Goal: Find specific fact: Find specific fact

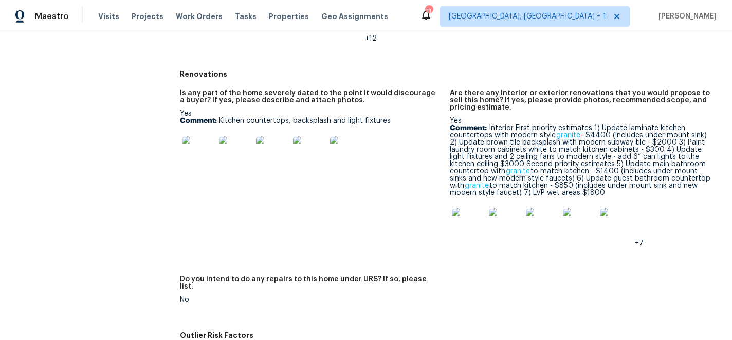
scroll to position [304, 0]
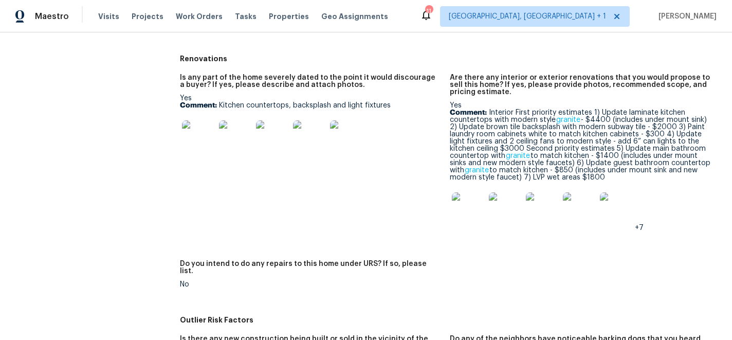
click at [480, 200] on img at bounding box center [468, 208] width 33 height 33
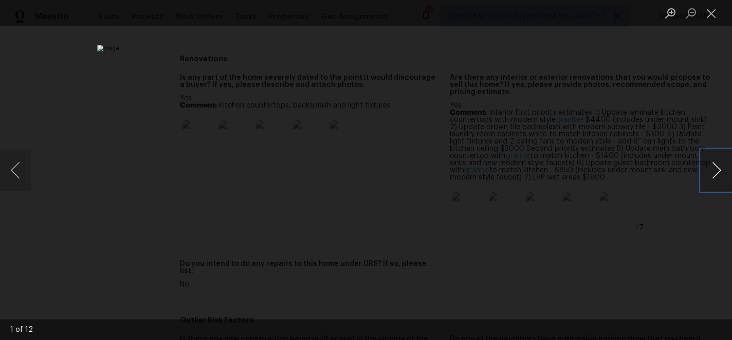
click at [714, 166] on button "Next image" at bounding box center [716, 170] width 31 height 41
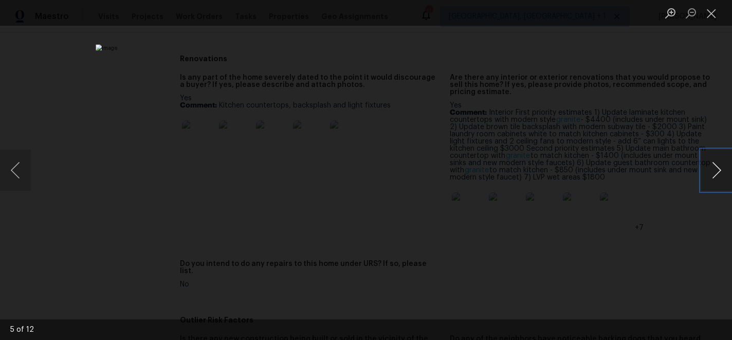
click at [714, 166] on button "Next image" at bounding box center [716, 170] width 31 height 41
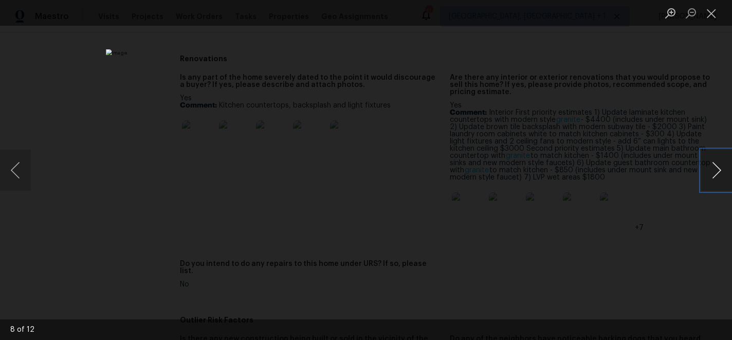
click at [714, 166] on button "Next image" at bounding box center [716, 170] width 31 height 41
click at [477, 182] on img "Lightbox" at bounding box center [366, 170] width 547 height 254
click at [442, 175] on img "Lightbox" at bounding box center [366, 170] width 547 height 254
click at [711, 14] on button "Close lightbox" at bounding box center [711, 13] width 21 height 18
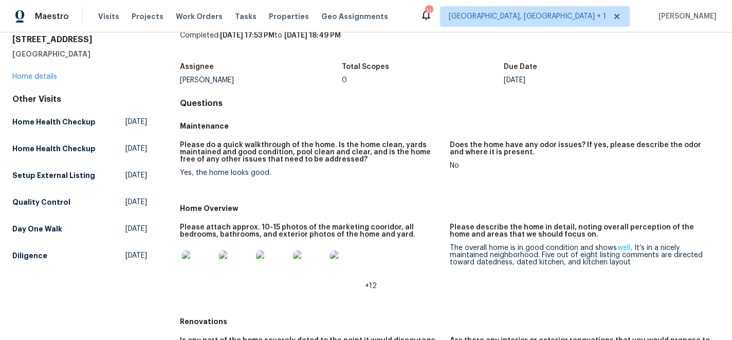
scroll to position [0, 0]
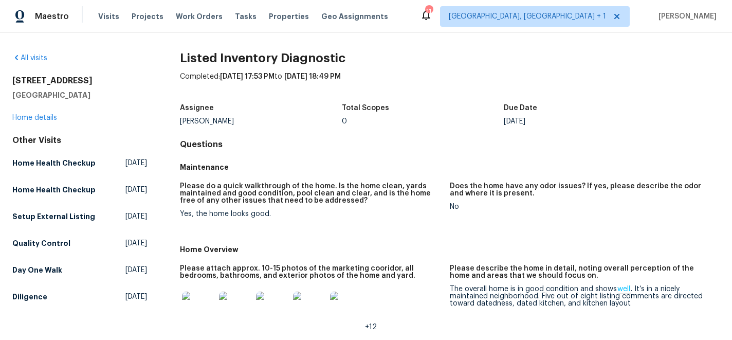
click at [66, 80] on h2 "[STREET_ADDRESS]" at bounding box center [79, 81] width 135 height 10
copy h2 "[STREET_ADDRESS]"
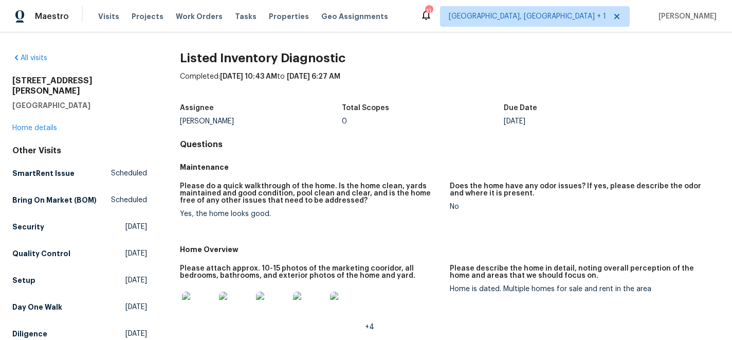
click at [66, 84] on h2 "1333 Meredith Way" at bounding box center [79, 86] width 135 height 21
copy h2 "1333 Meredith Way"
click at [521, 204] on div "No" at bounding box center [581, 206] width 262 height 7
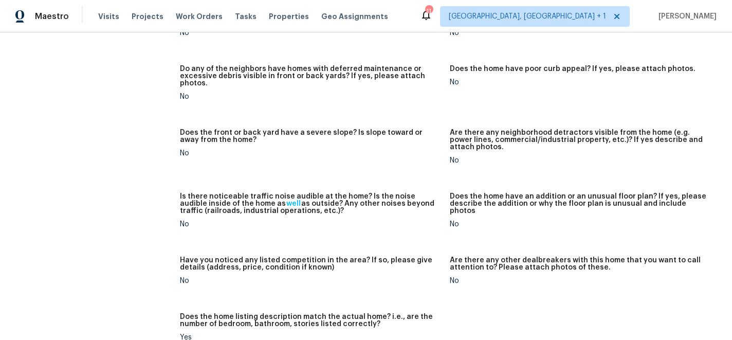
scroll to position [591, 0]
